Goal: Information Seeking & Learning: Find specific fact

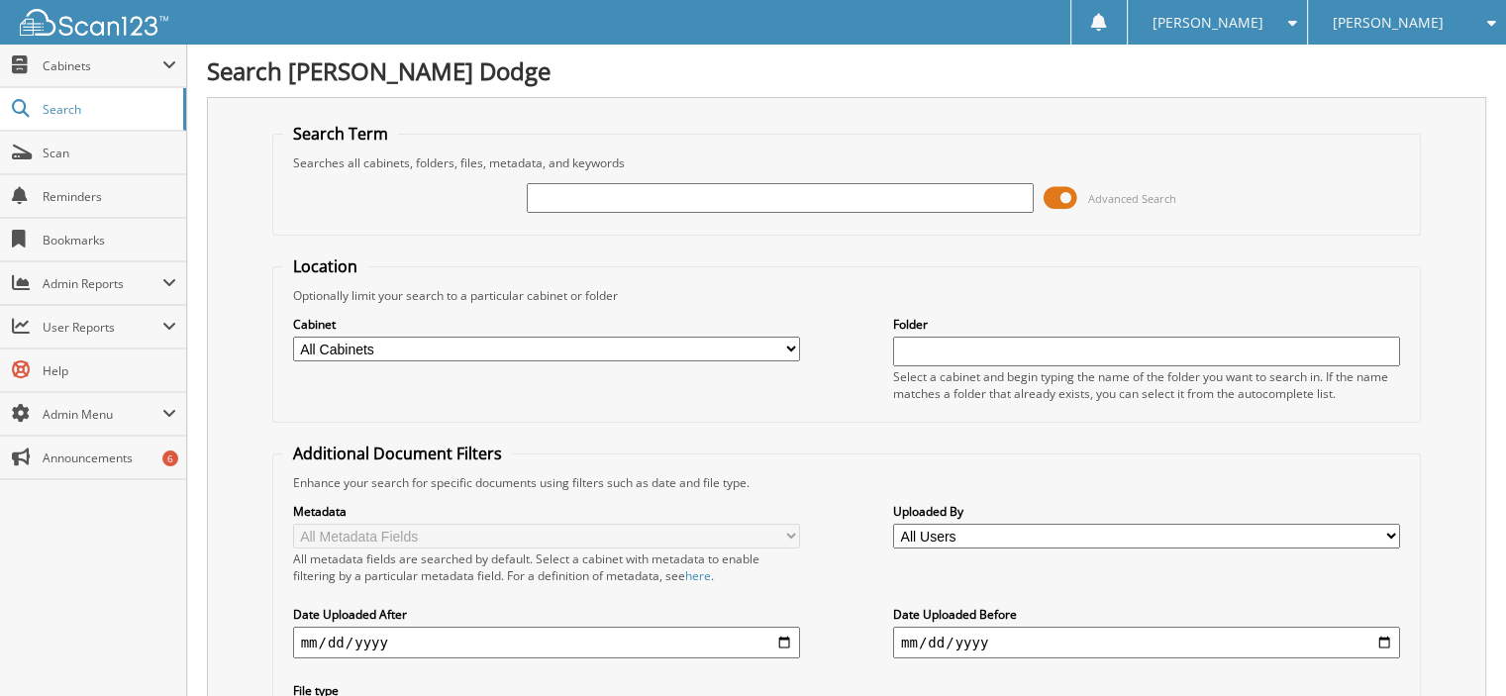
click at [590, 201] on input "text" at bounding box center [780, 198] width 507 height 30
type input "26750"
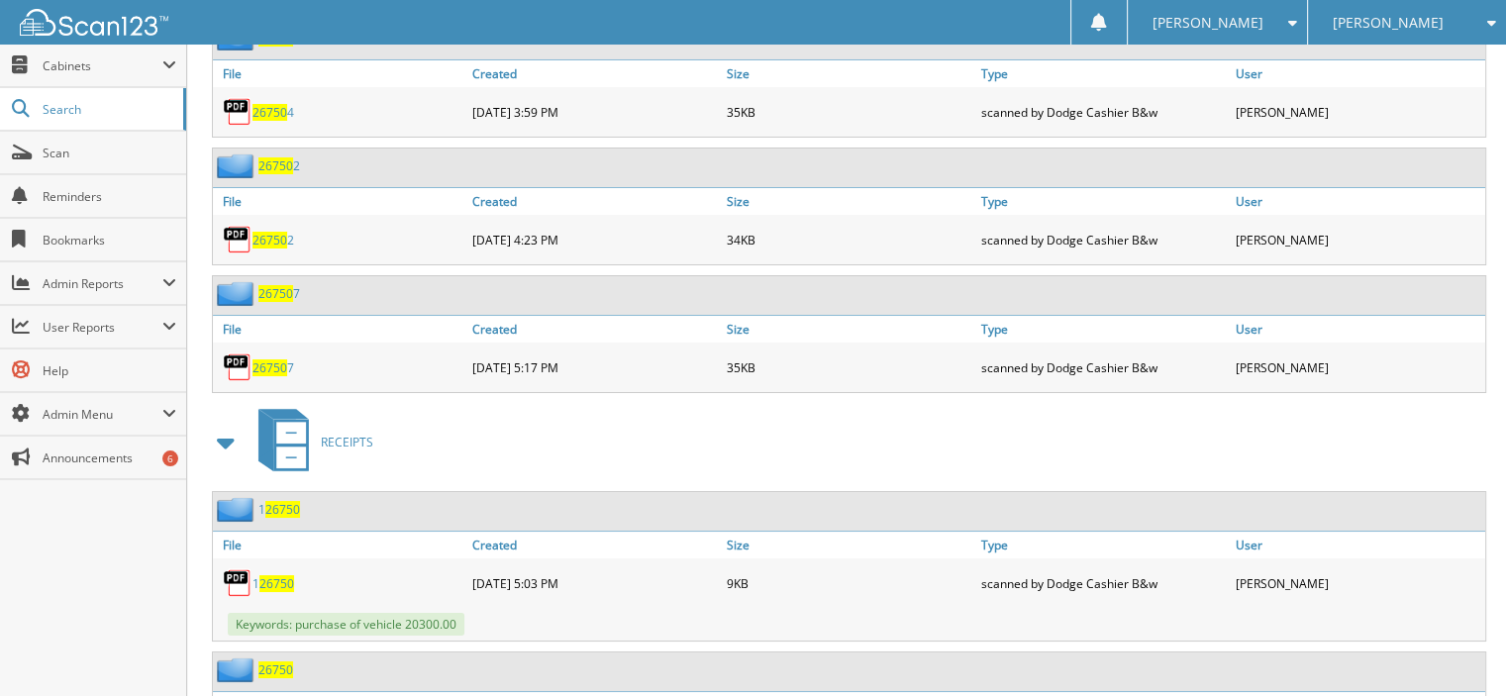
scroll to position [7524, 0]
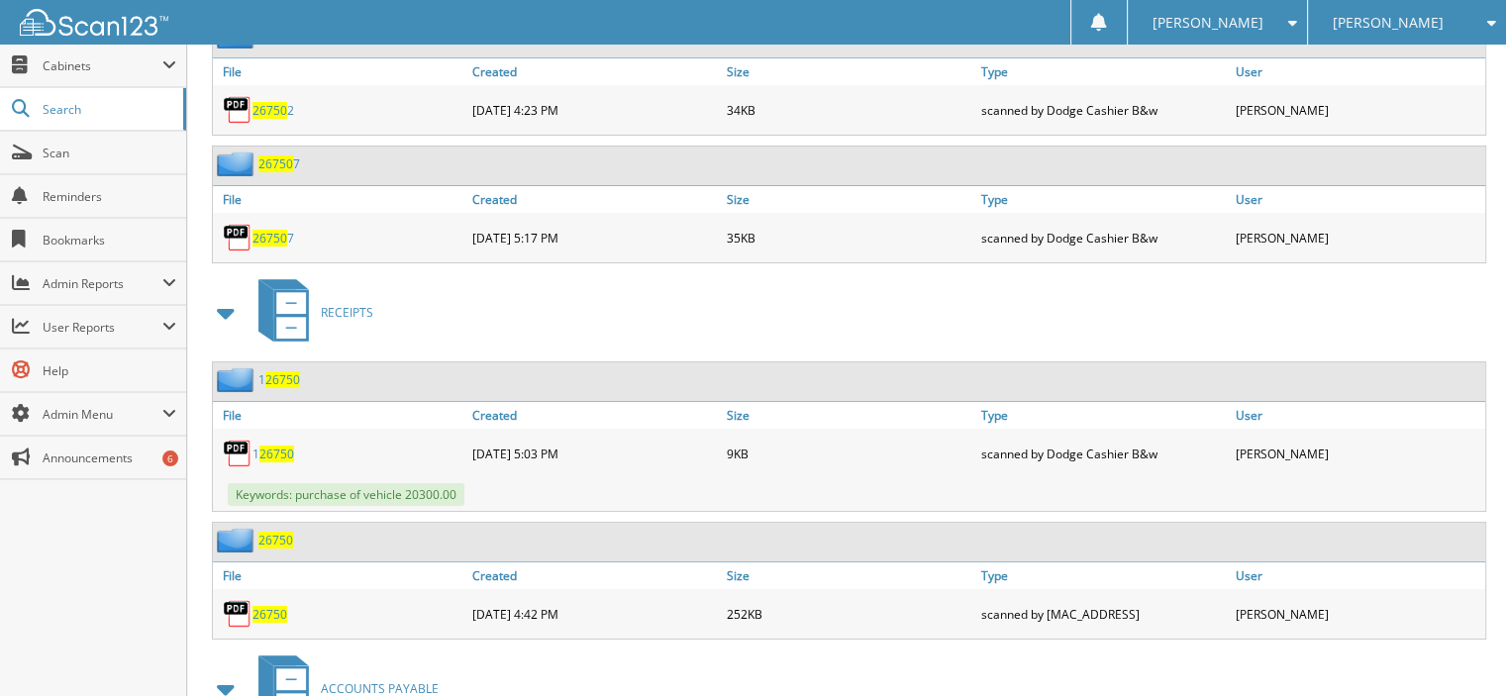
click at [275, 606] on span "26750" at bounding box center [269, 614] width 35 height 17
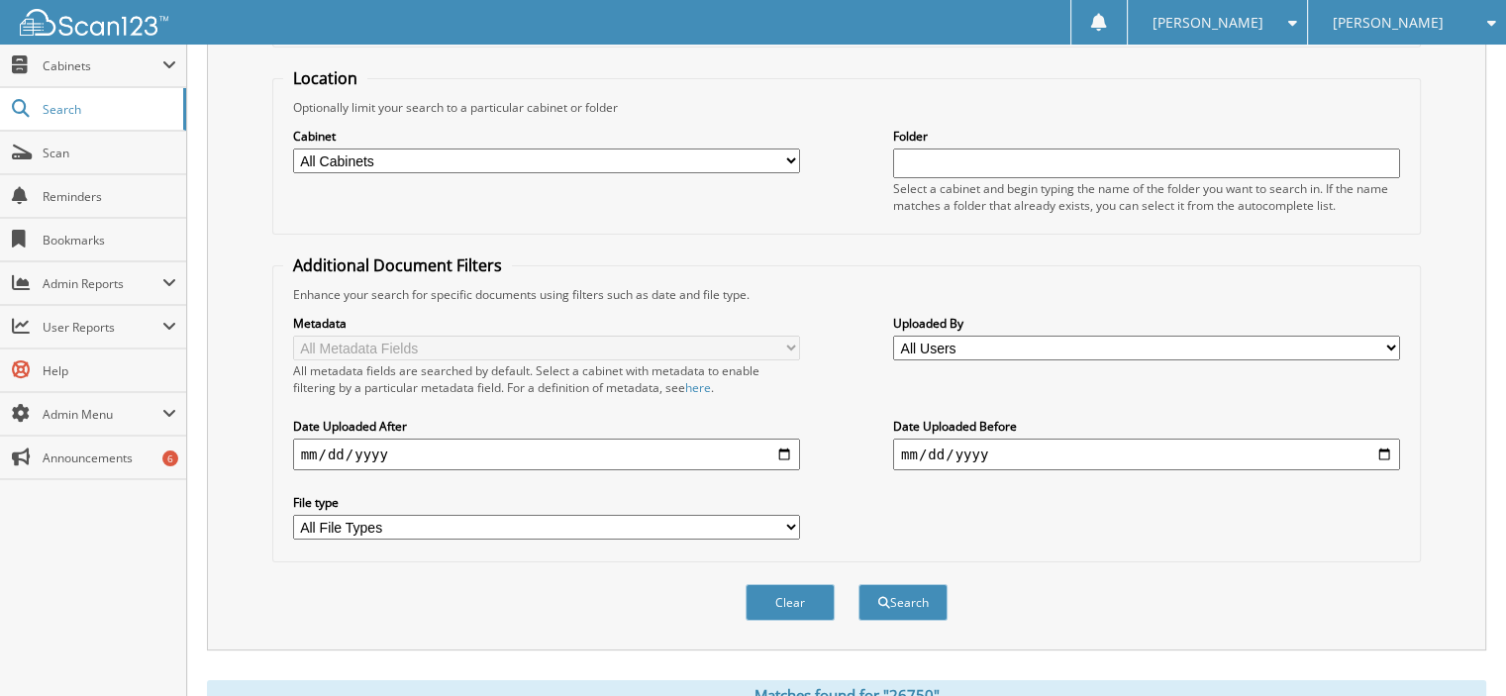
scroll to position [0, 0]
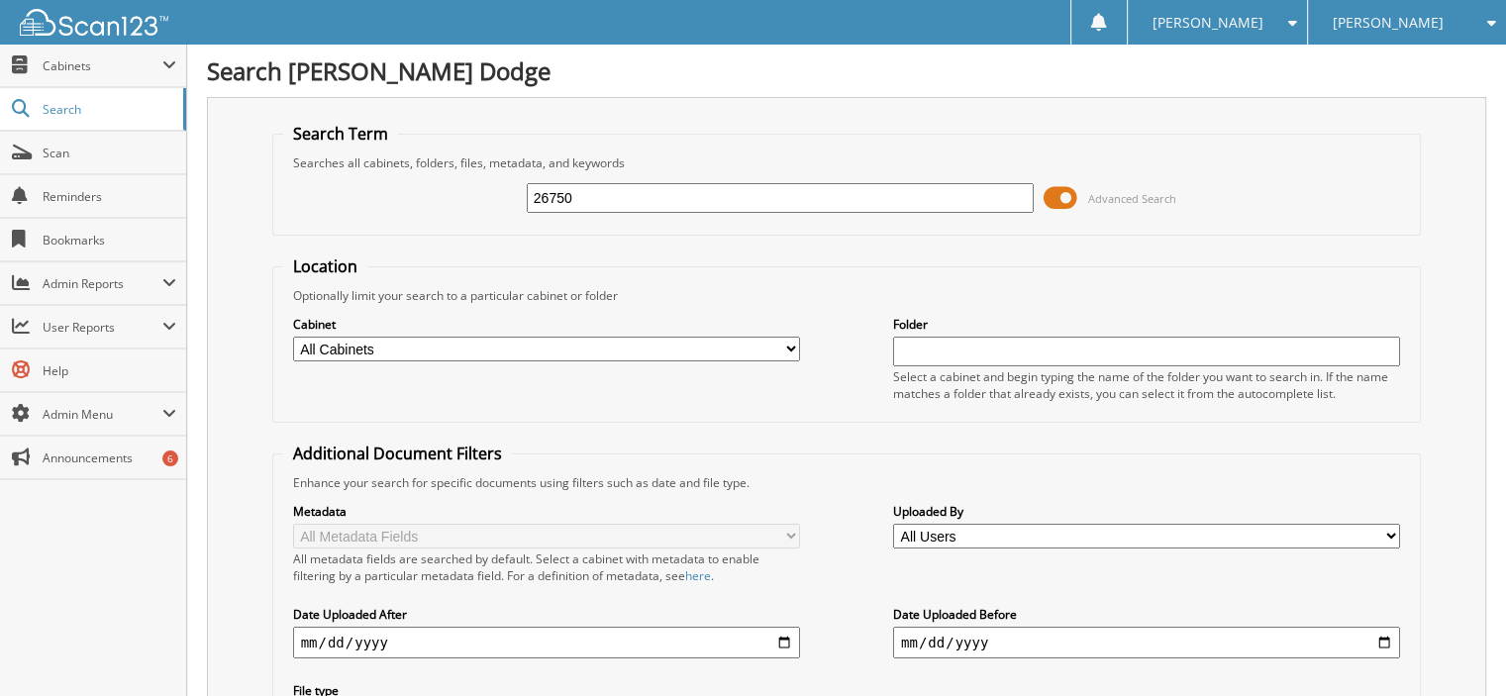
drag, startPoint x: 598, startPoint y: 201, endPoint x: 7, endPoint y: 3, distance: 623.3
click at [319, 181] on div "26750 Advanced Search" at bounding box center [847, 197] width 1128 height 53
type input "13696"
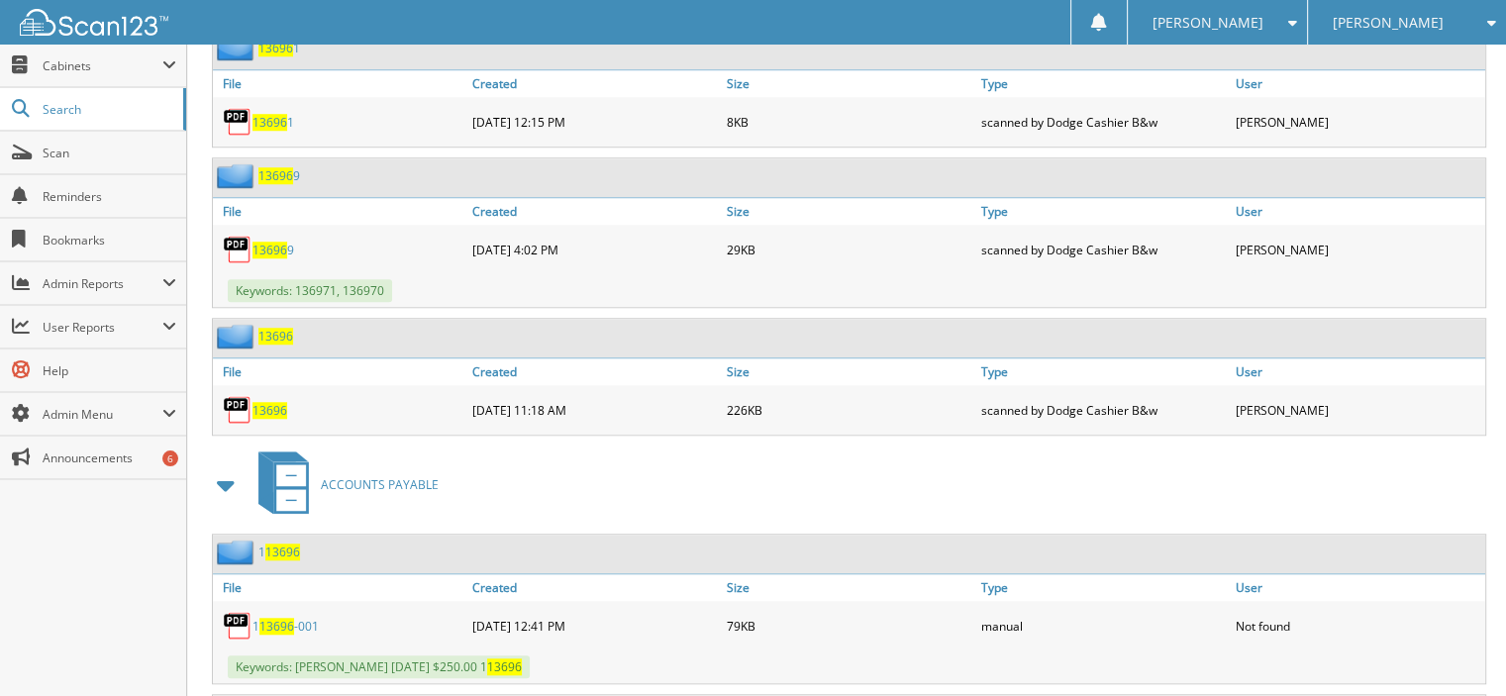
scroll to position [1683, 0]
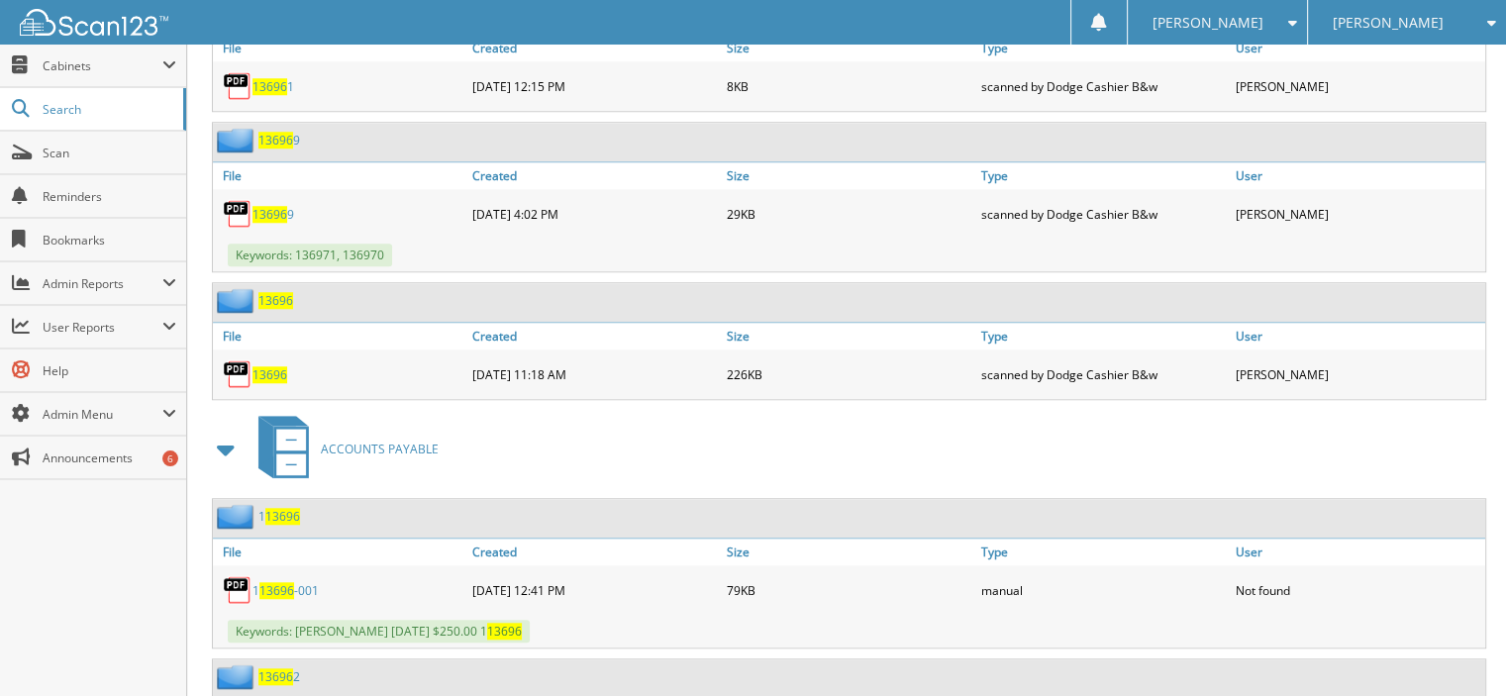
click at [274, 366] on span "13696" at bounding box center [269, 374] width 35 height 17
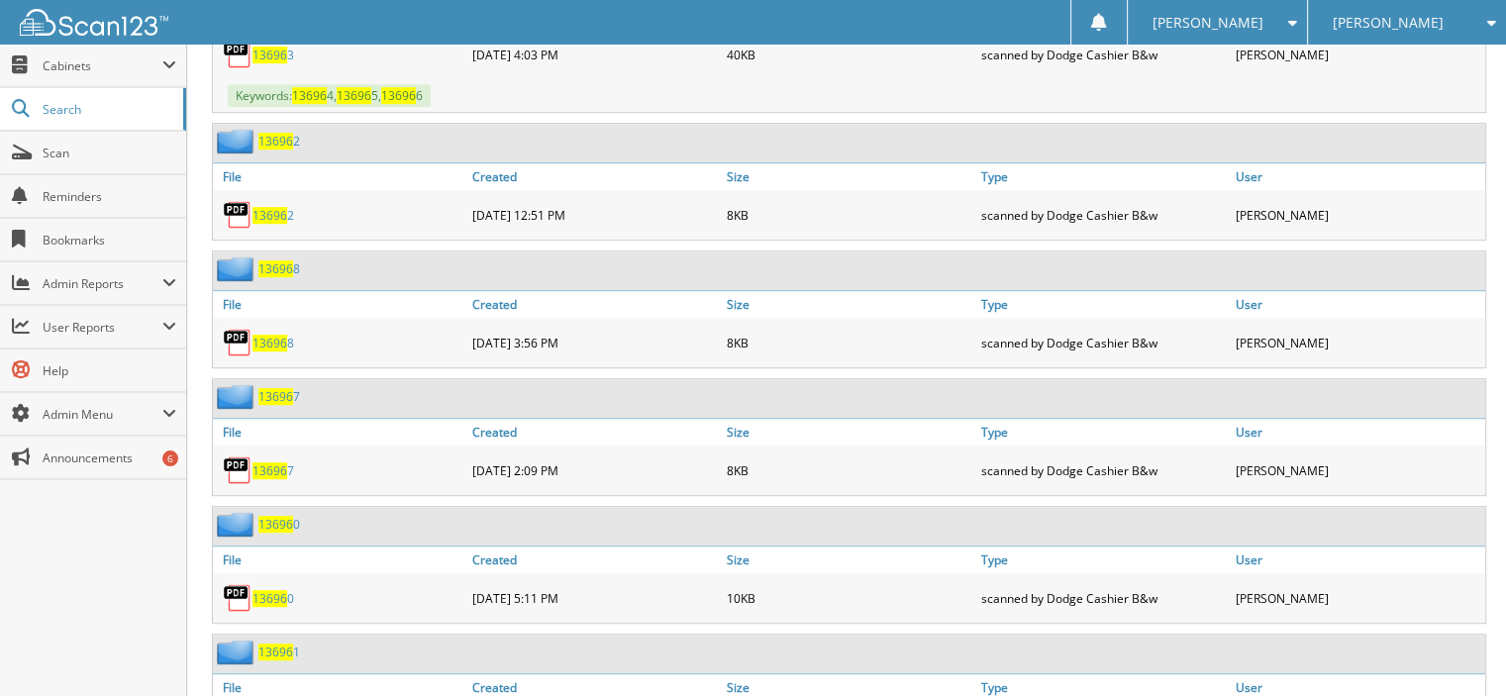
scroll to position [792, 0]
